Goal: Task Accomplishment & Management: Manage account settings

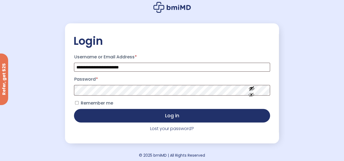
scroll to position [33, 0]
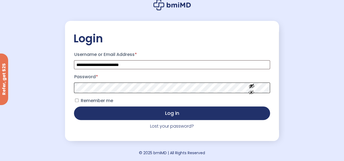
click at [74, 107] on button "Log in" at bounding box center [172, 114] width 196 height 14
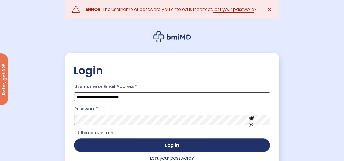
scroll to position [33, 0]
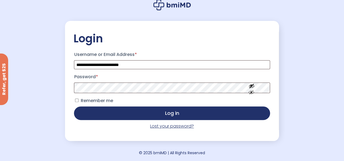
click at [177, 126] on link "Lost your password?" at bounding box center [172, 126] width 44 height 6
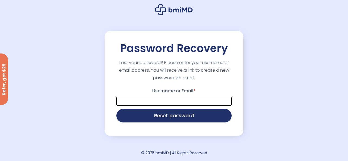
click at [174, 102] on input "Username or Email *" at bounding box center [173, 101] width 115 height 9
type input "**********"
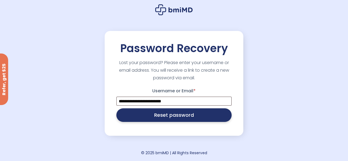
click at [182, 117] on button "Reset password" at bounding box center [173, 115] width 115 height 14
